Goal: Task Accomplishment & Management: Manage account settings

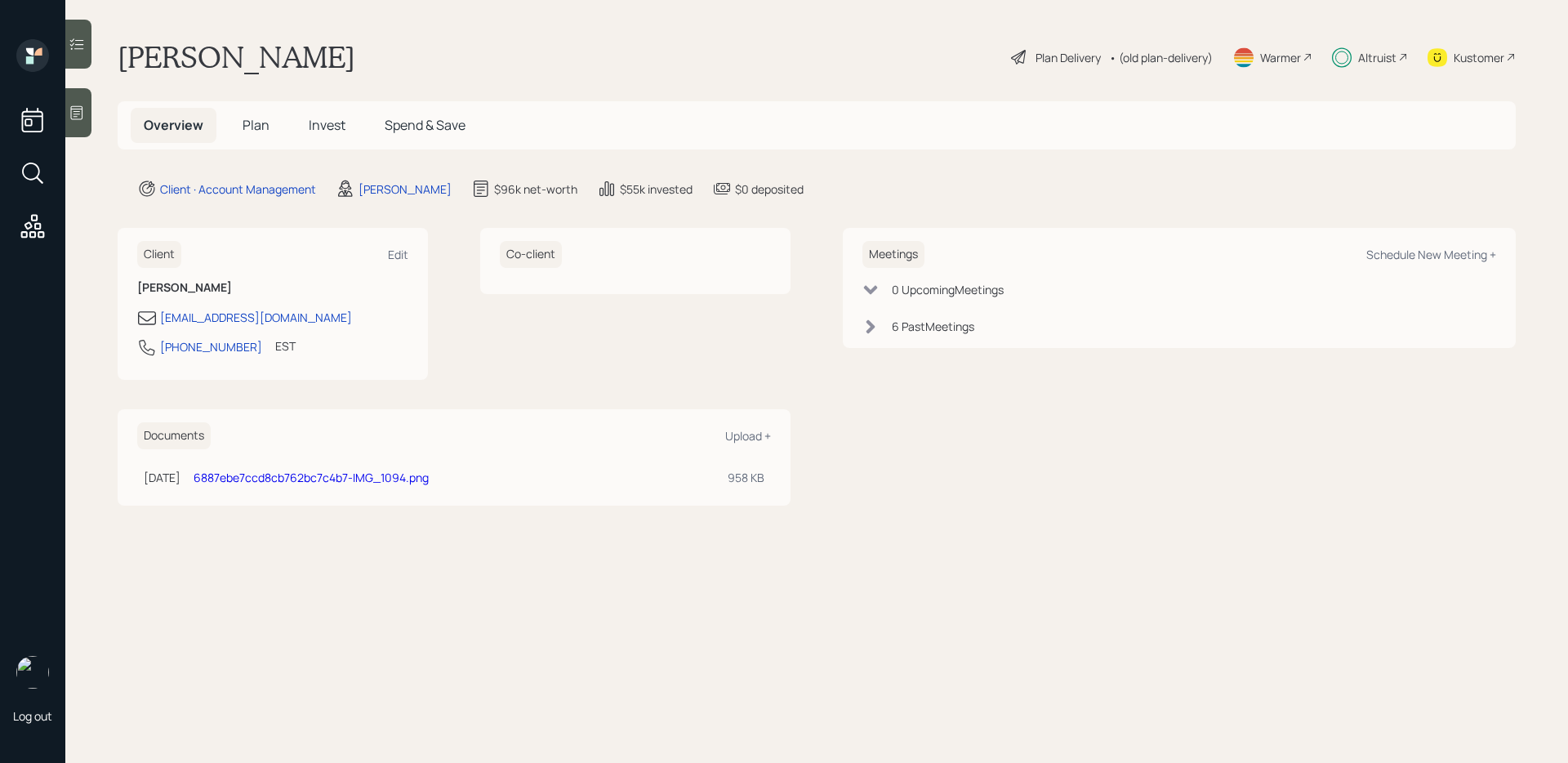
click at [334, 131] on span "Invest" at bounding box center [326, 124] width 37 height 18
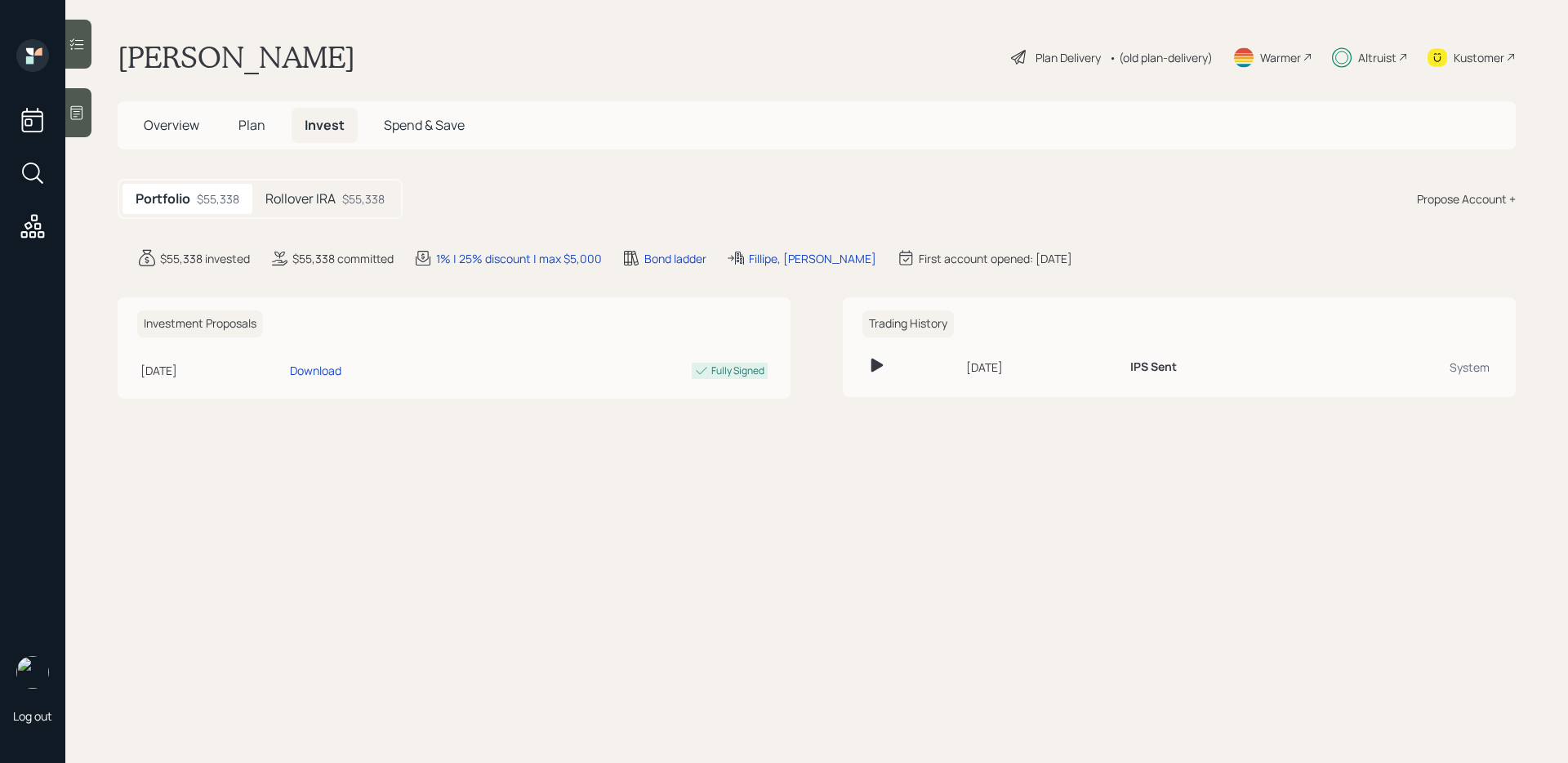
click at [265, 130] on h5 "Plan" at bounding box center [252, 125] width 53 height 35
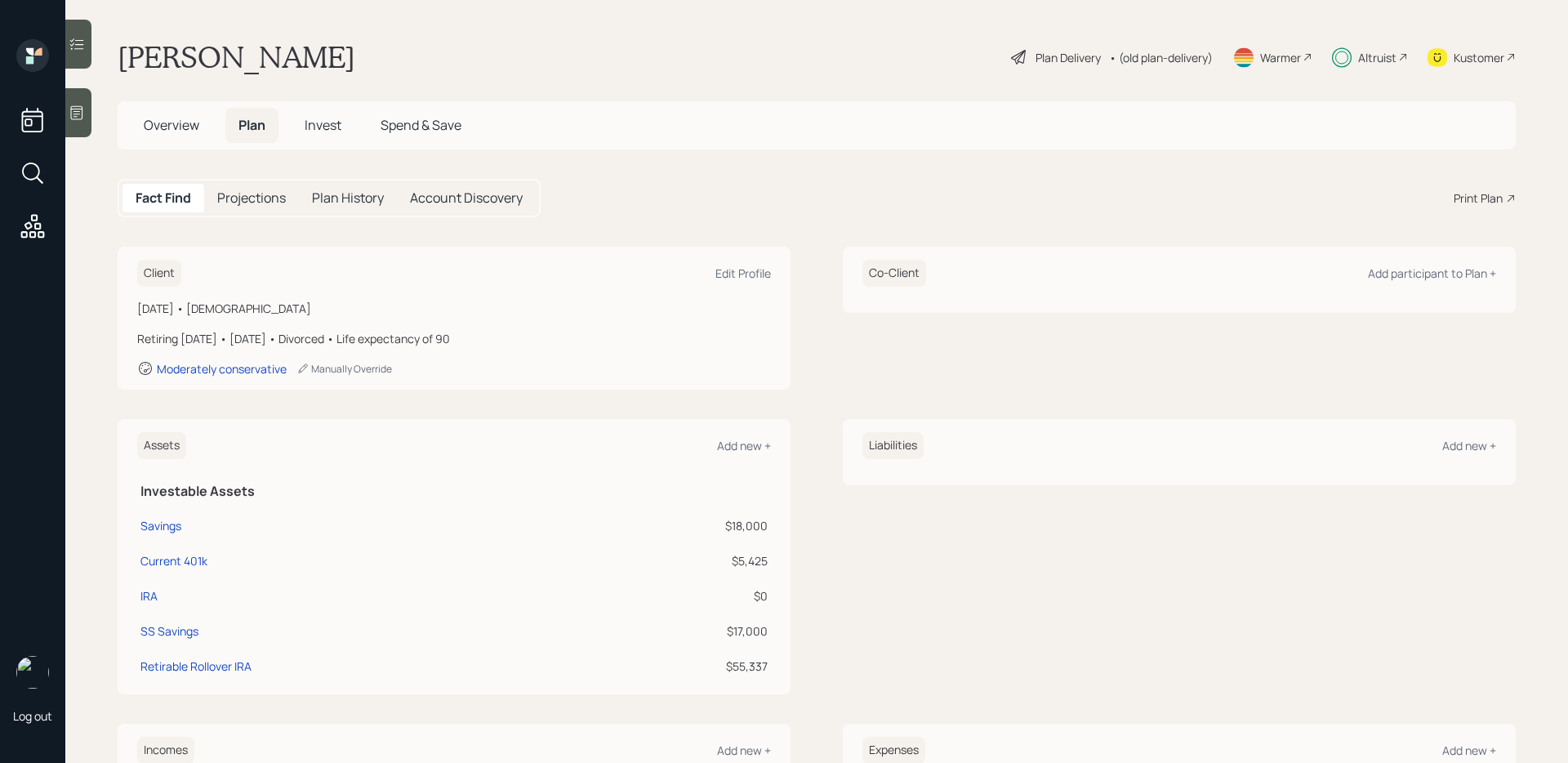
click at [307, 114] on h5 "Invest" at bounding box center [322, 125] width 63 height 35
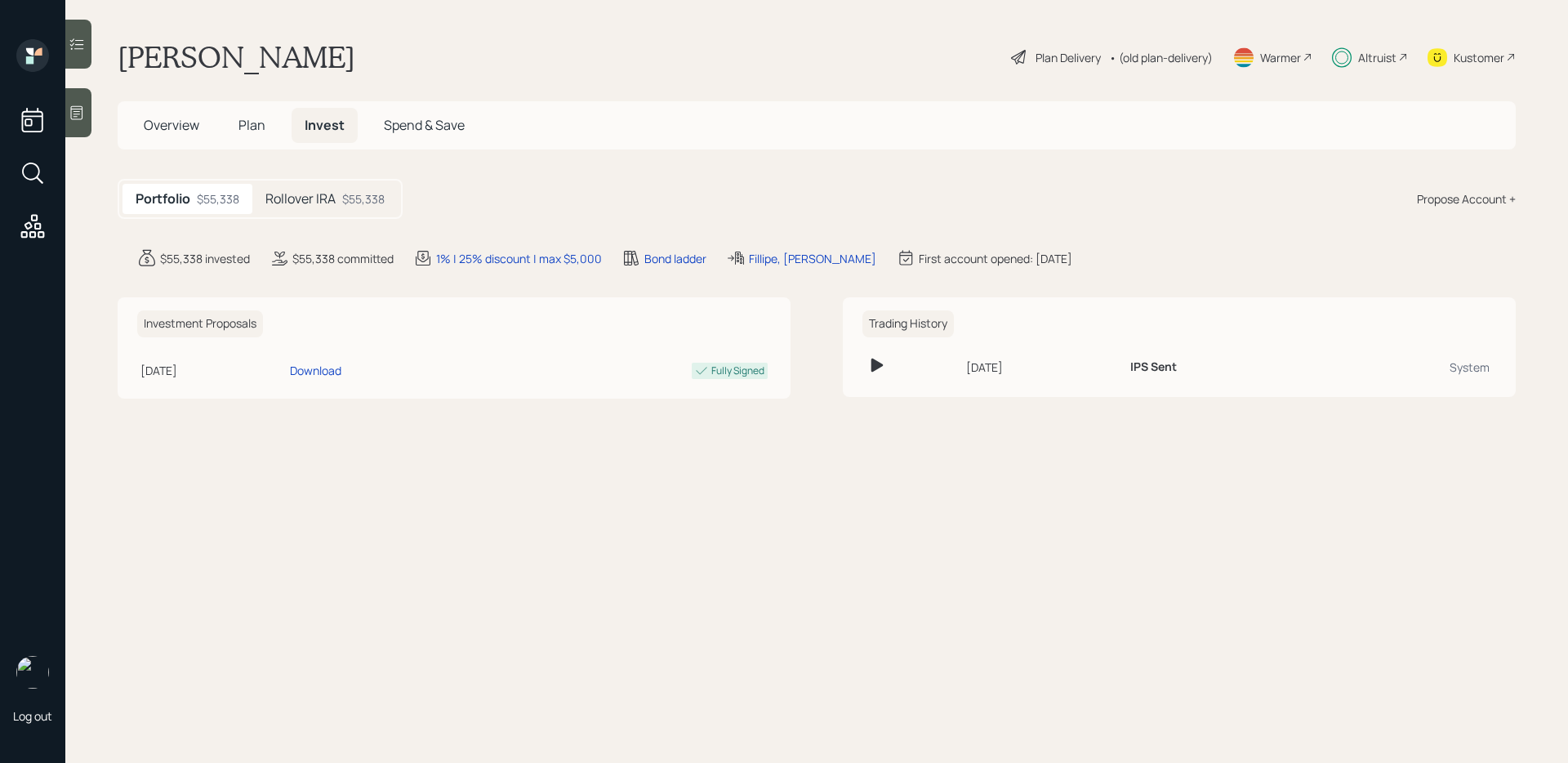
click at [759, 271] on main "[PERSON_NAME] Plan Delivery • (old plan-delivery) Warmer Altruist Kustomer Over…" at bounding box center [817, 382] width 1503 height 763
click at [763, 259] on div "Fillipe, [PERSON_NAME]" at bounding box center [813, 258] width 128 height 17
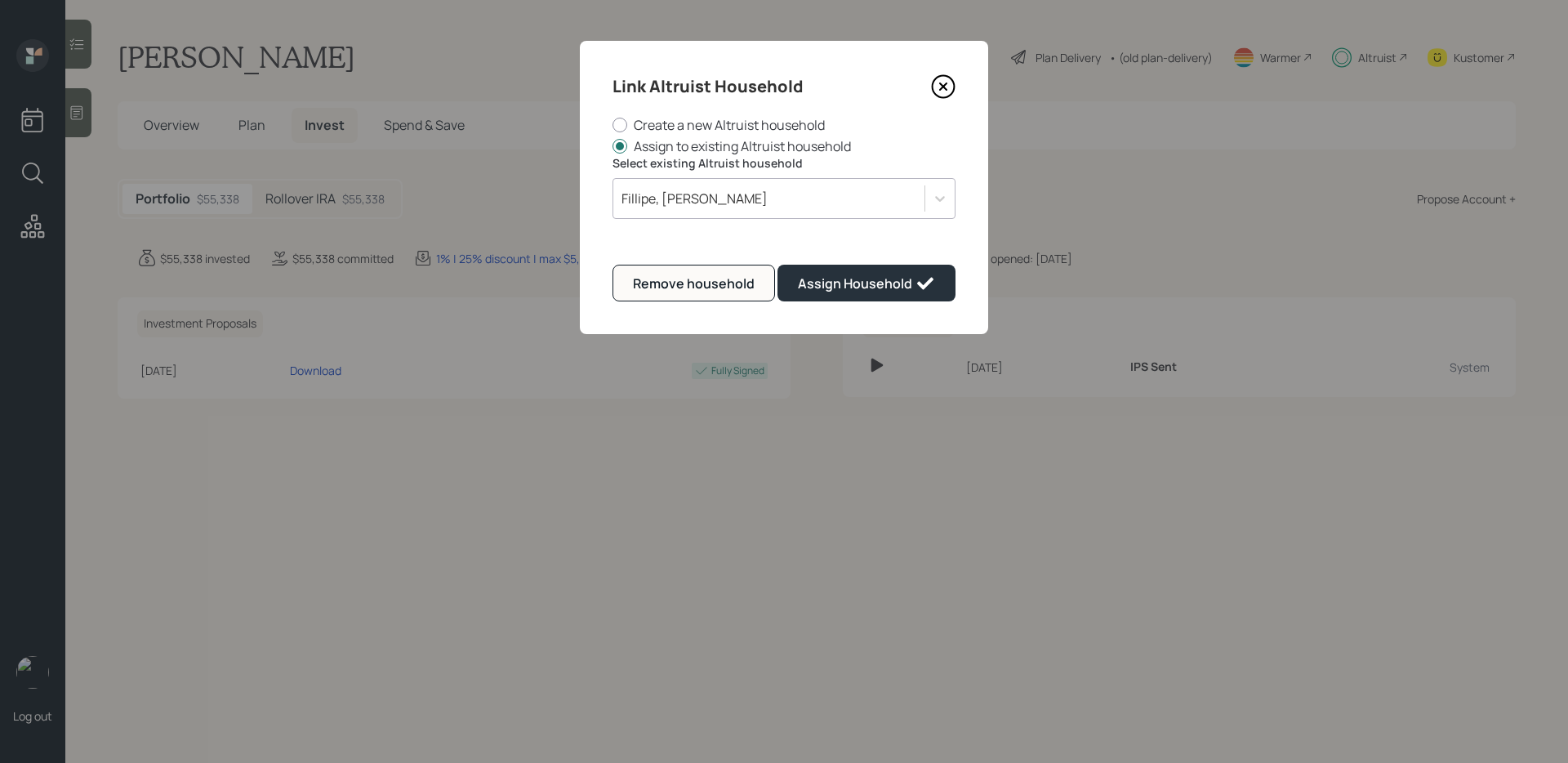
click at [700, 208] on div "Fillipe, [PERSON_NAME]" at bounding box center [769, 198] width 311 height 28
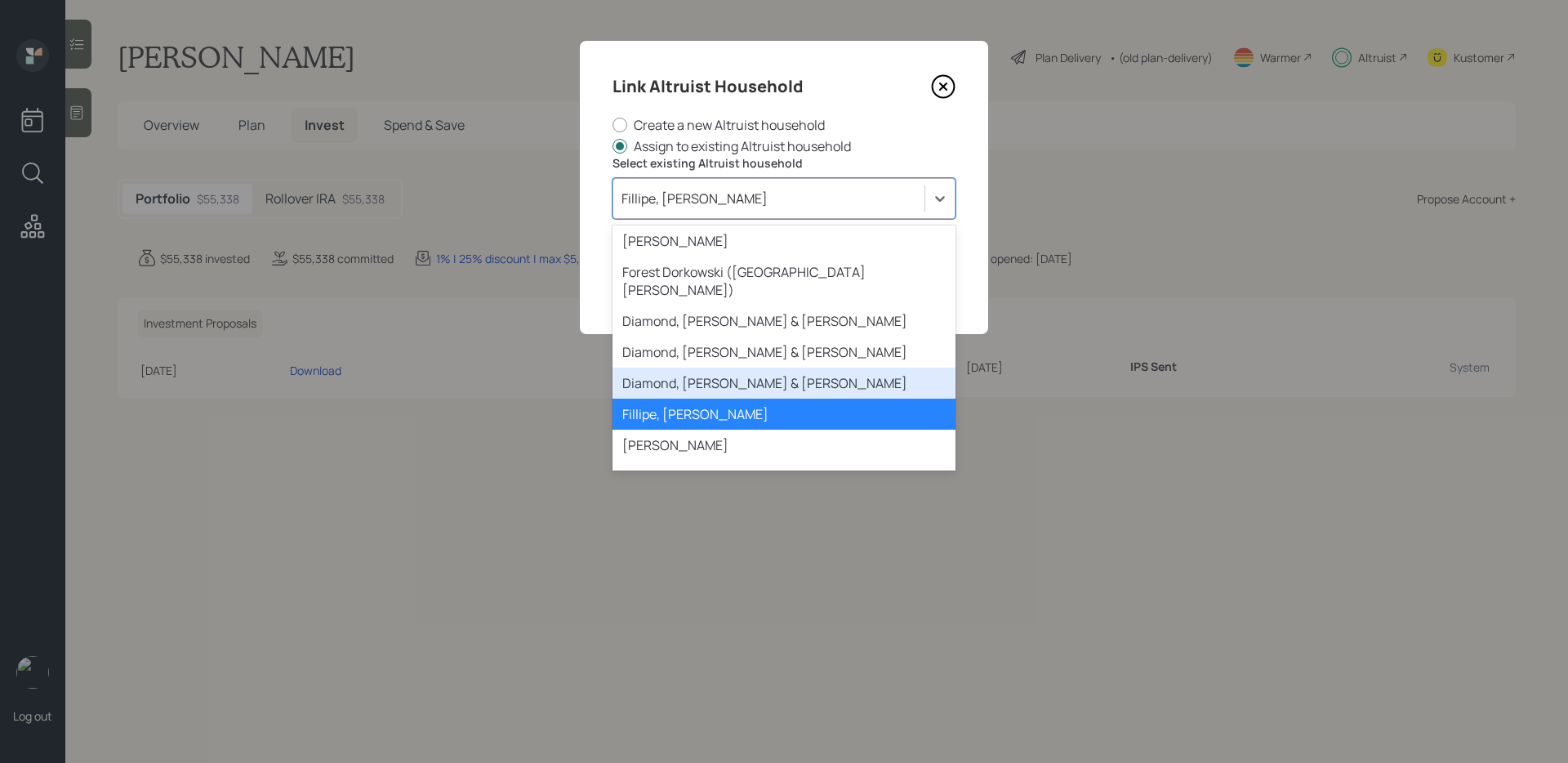
scroll to position [1946, 0]
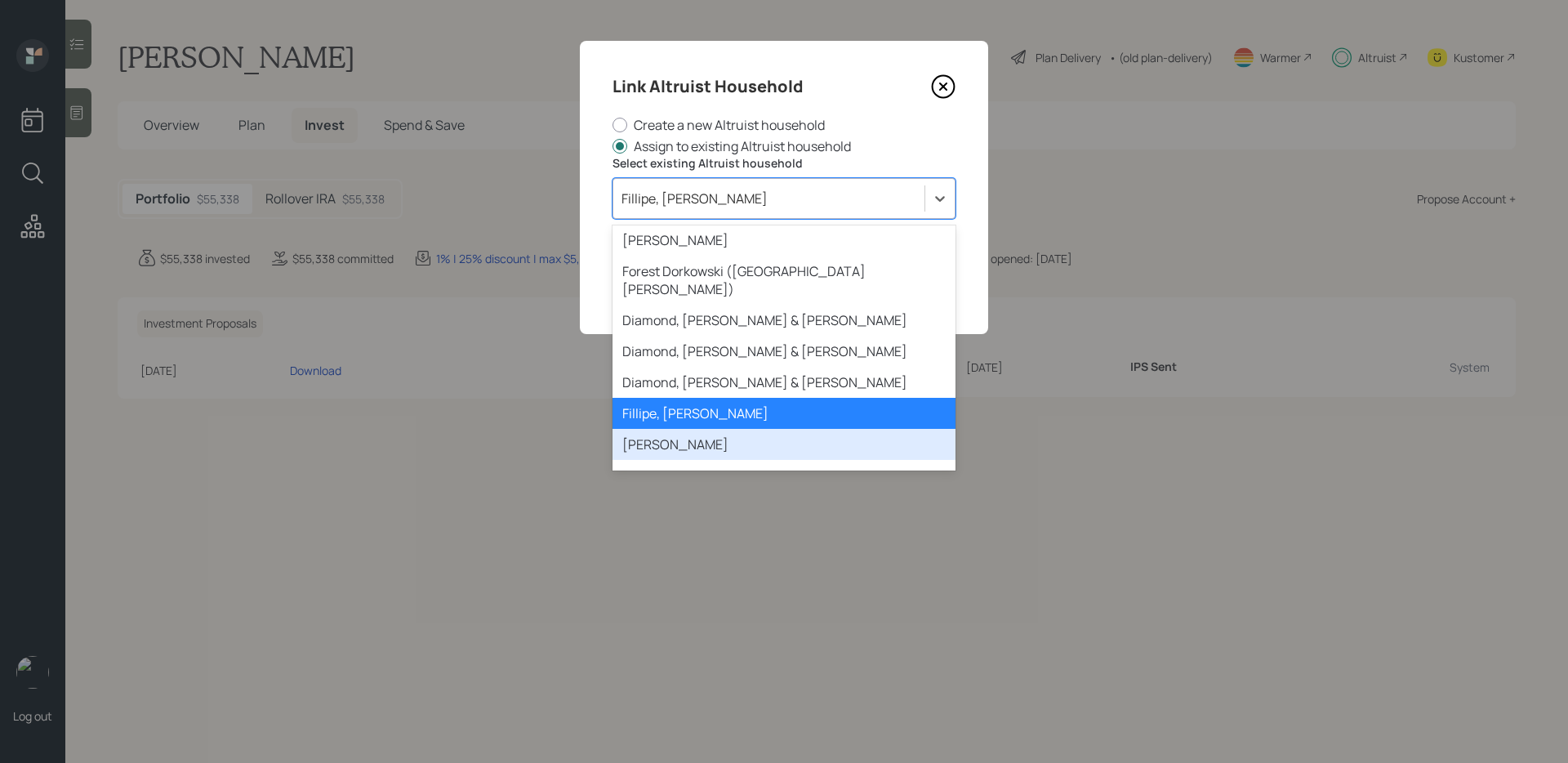
click at [698, 428] on div "[PERSON_NAME]" at bounding box center [784, 444] width 343 height 31
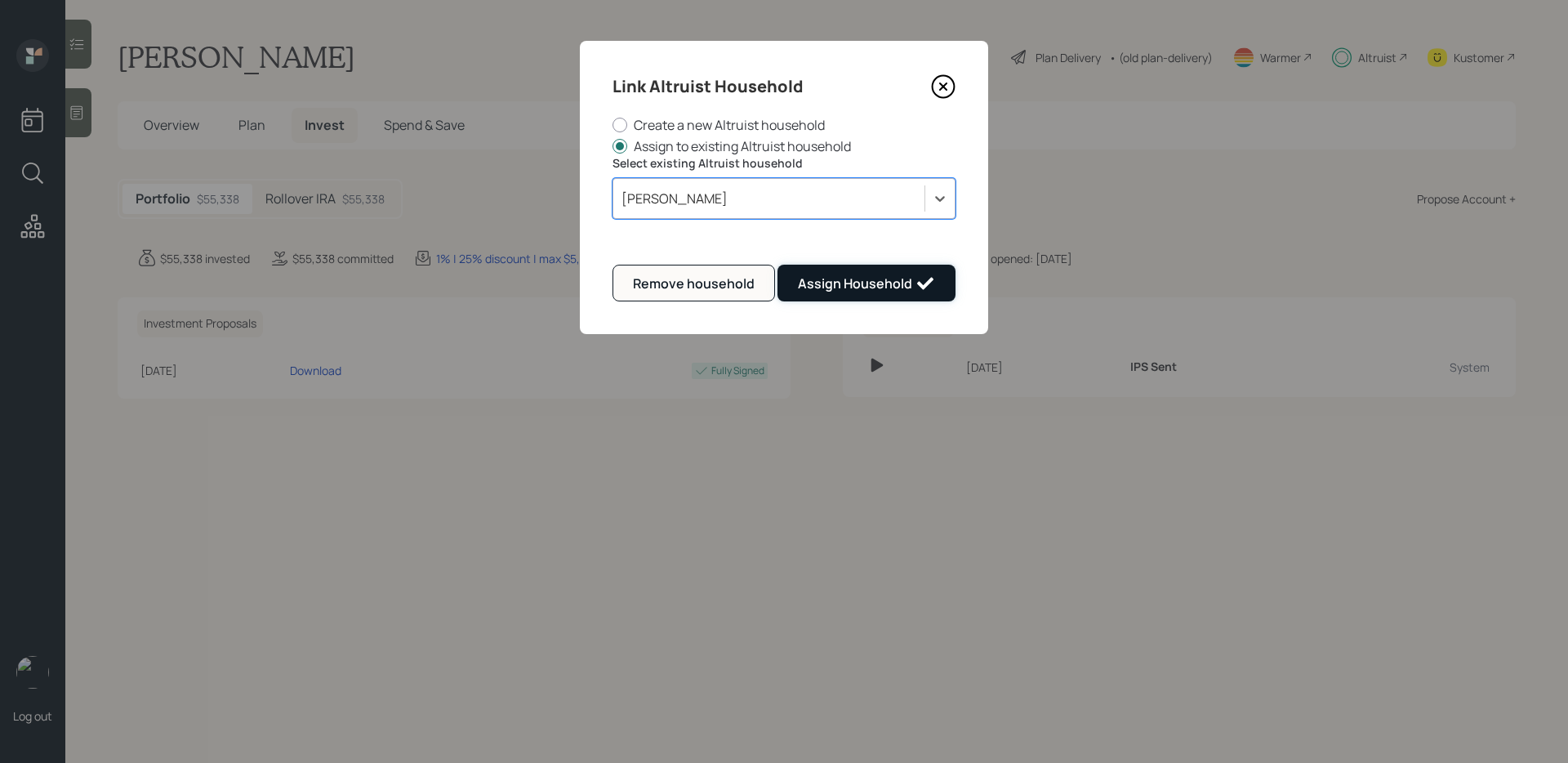
click at [884, 282] on div "Assign Household" at bounding box center [867, 283] width 137 height 20
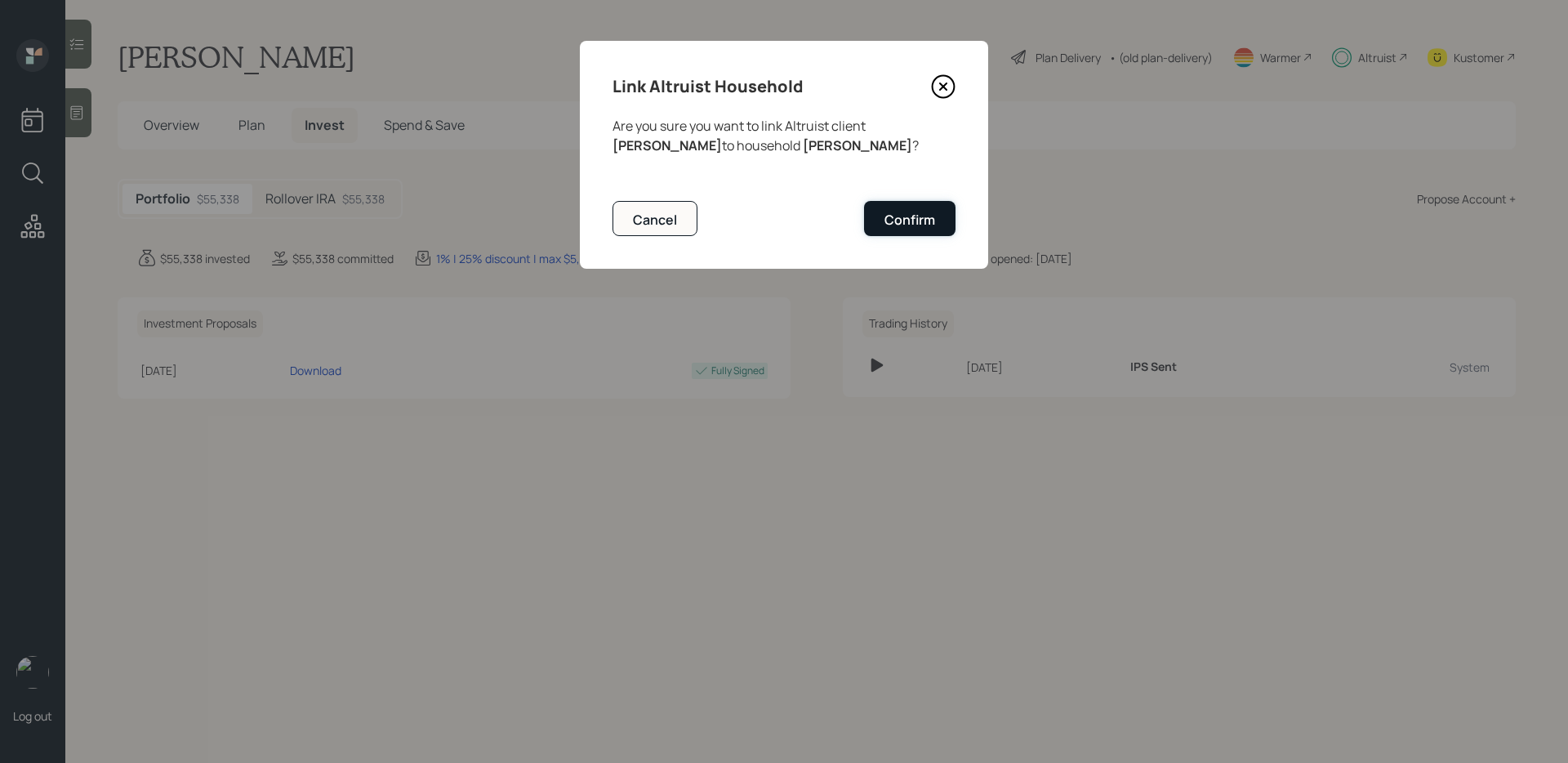
click at [905, 202] on button "Confirm" at bounding box center [909, 218] width 91 height 35
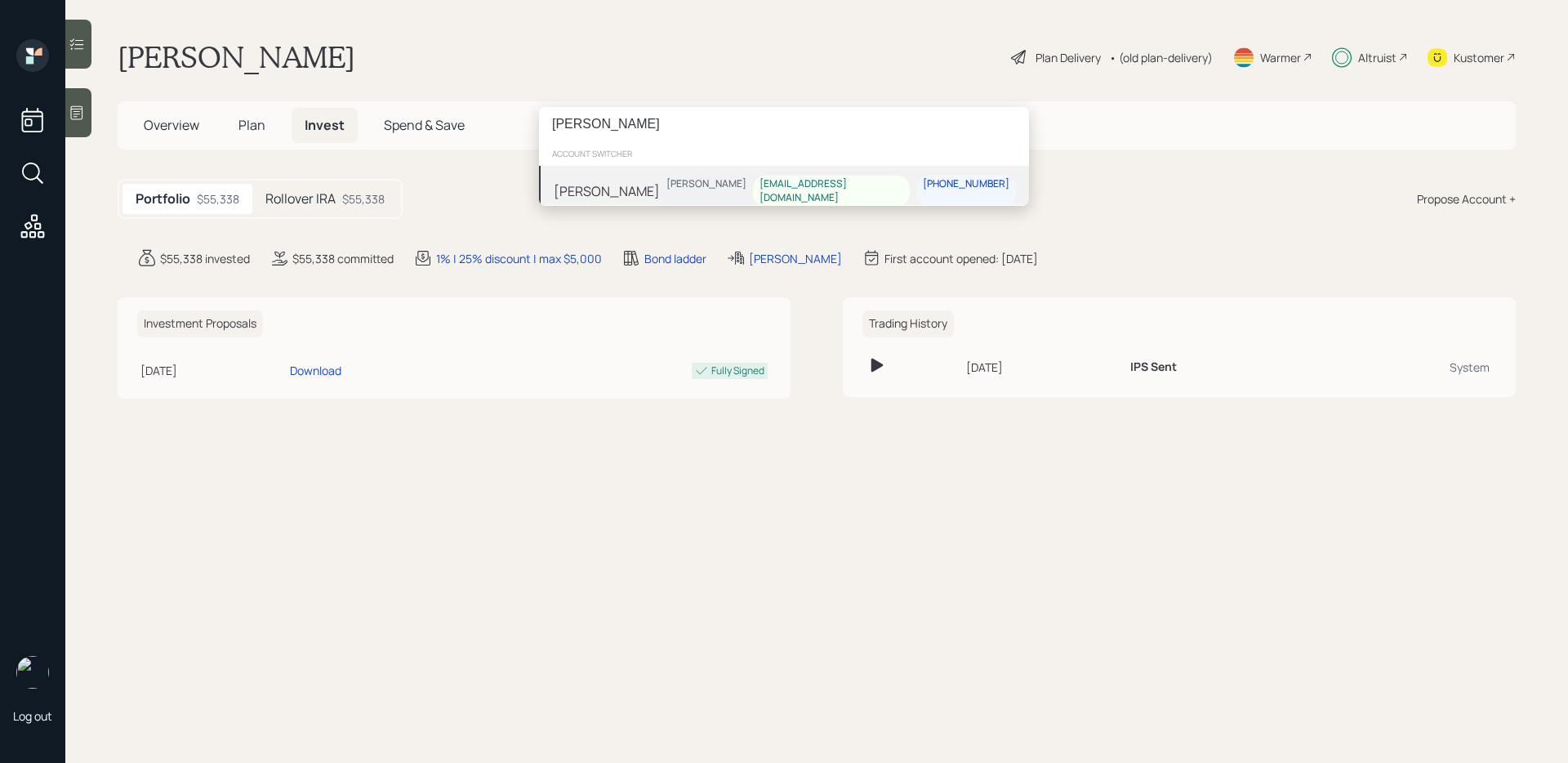
type input "[PERSON_NAME]"
